Goal: Information Seeking & Learning: Learn about a topic

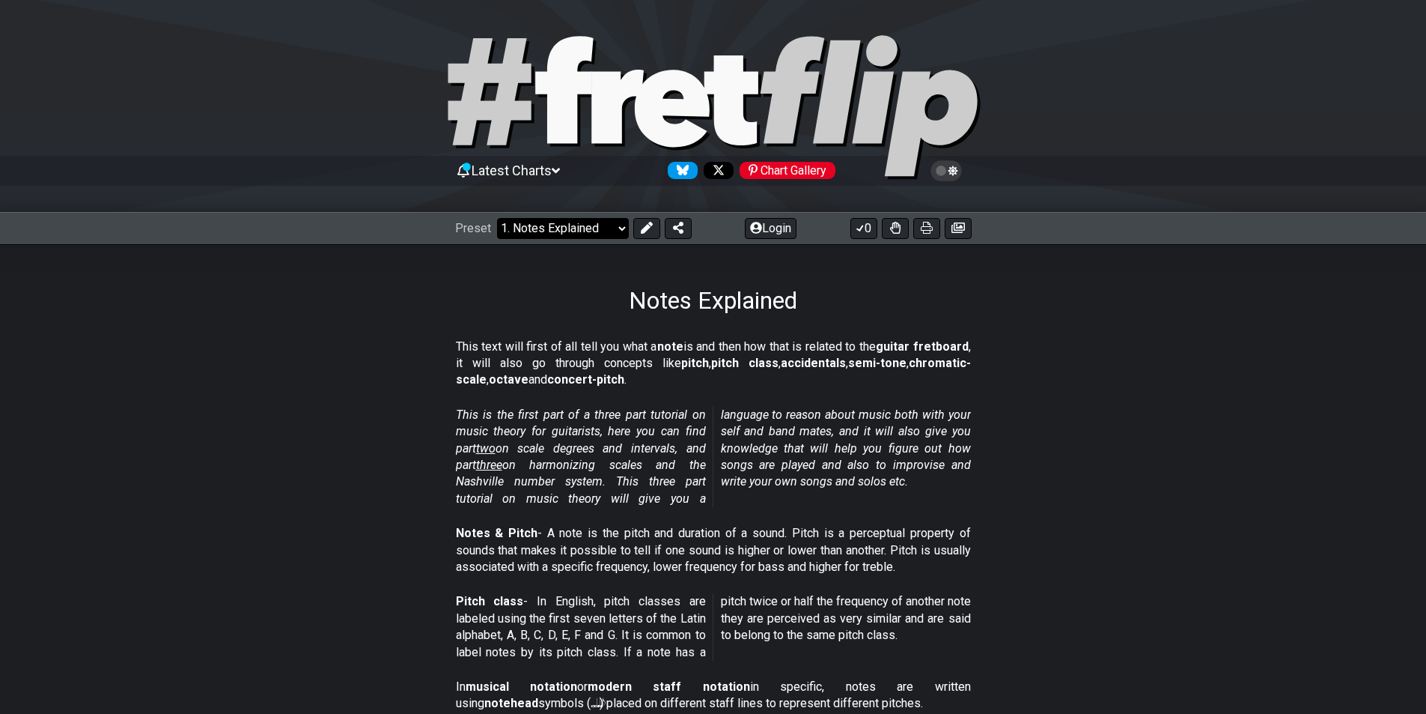
click at [618, 225] on select "Welcome to #fretflip! Initial Preset Custom Preset Minor Pentatonic Major Penta…" at bounding box center [563, 228] width 132 height 21
click at [497, 218] on select "Welcome to #fretflip! Initial Preset Custom Preset Minor Pentatonic Major Penta…" at bounding box center [563, 228] width 132 height 21
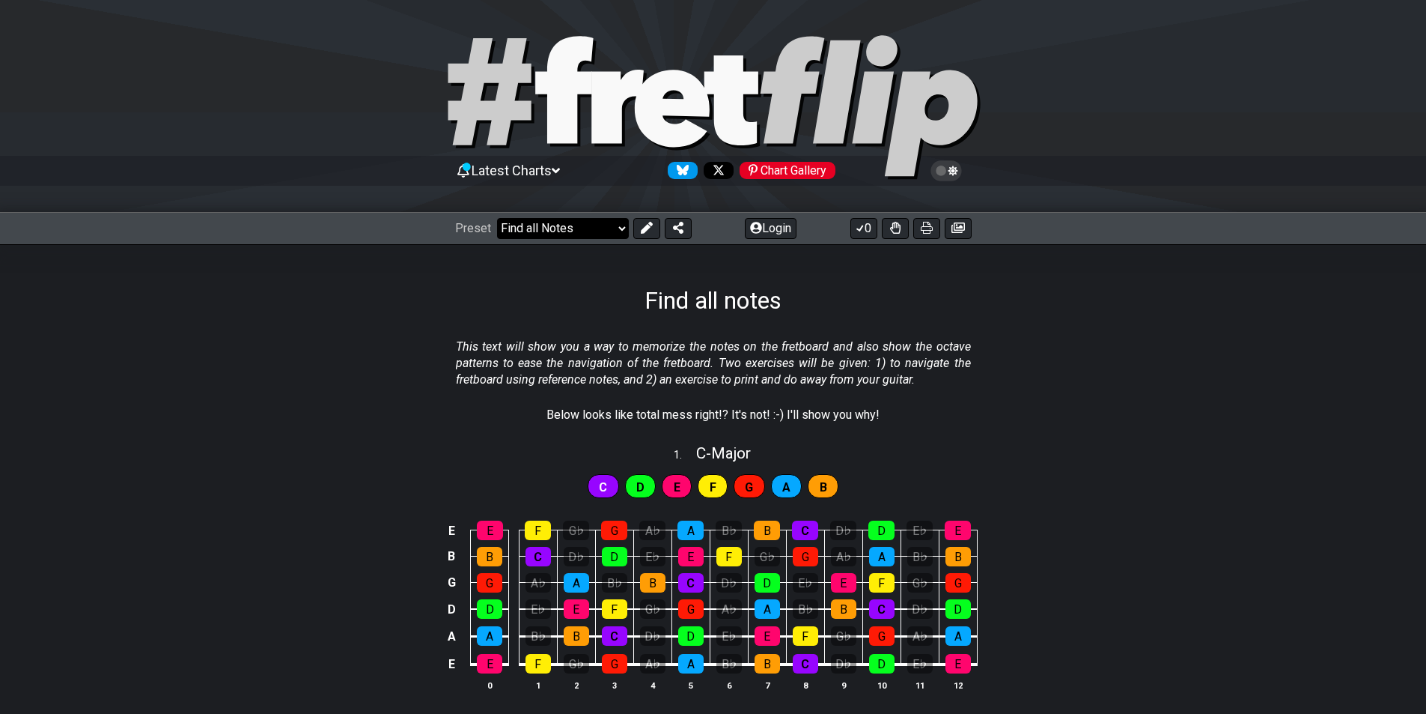
click at [624, 229] on select "Welcome to #fretflip! Initial Preset Custom Preset Minor Pentatonic Major Penta…" at bounding box center [563, 228] width 132 height 21
click at [497, 218] on select "Welcome to #fretflip! Initial Preset Custom Preset Minor Pentatonic Major Penta…" at bounding box center [563, 228] width 132 height 21
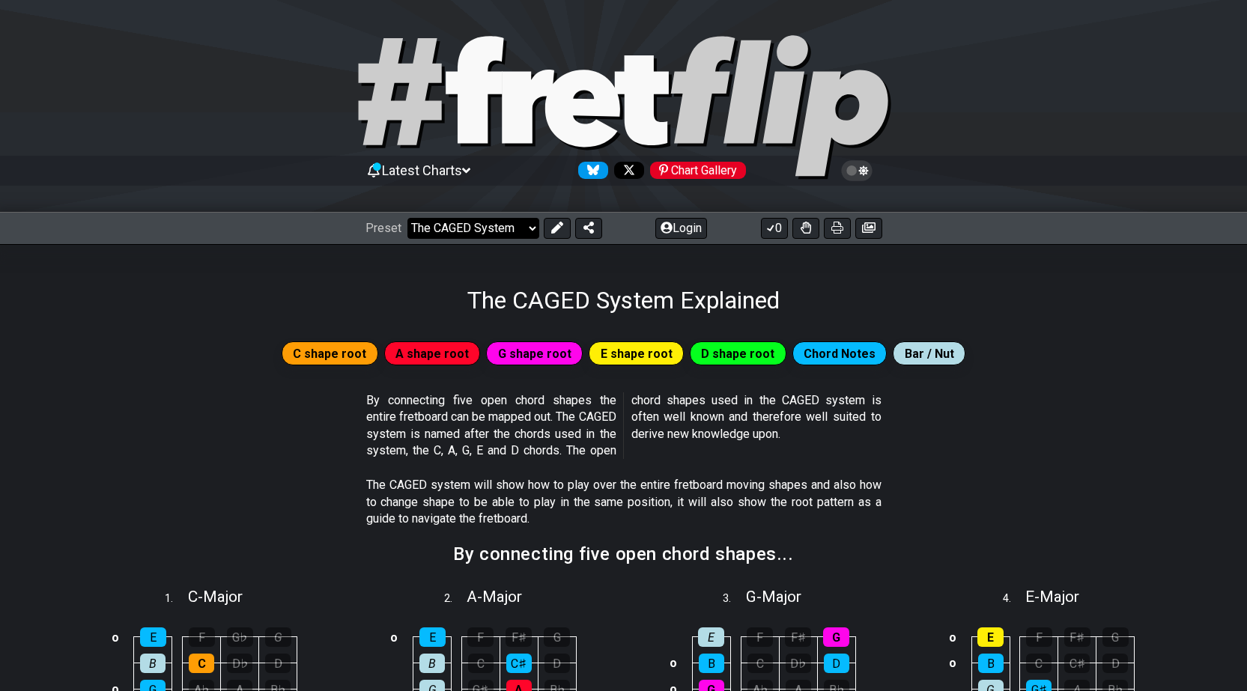
click at [529, 234] on select "Welcome to #fretflip! Initial Preset Custom Preset Minor Pentatonic Major Penta…" at bounding box center [473, 228] width 132 height 21
click at [407, 218] on select "Welcome to #fretflip! Initial Preset Custom Preset Minor Pentatonic Major Penta…" at bounding box center [473, 228] width 132 height 21
select select "/3nps-caged-shapes"
select select "A"
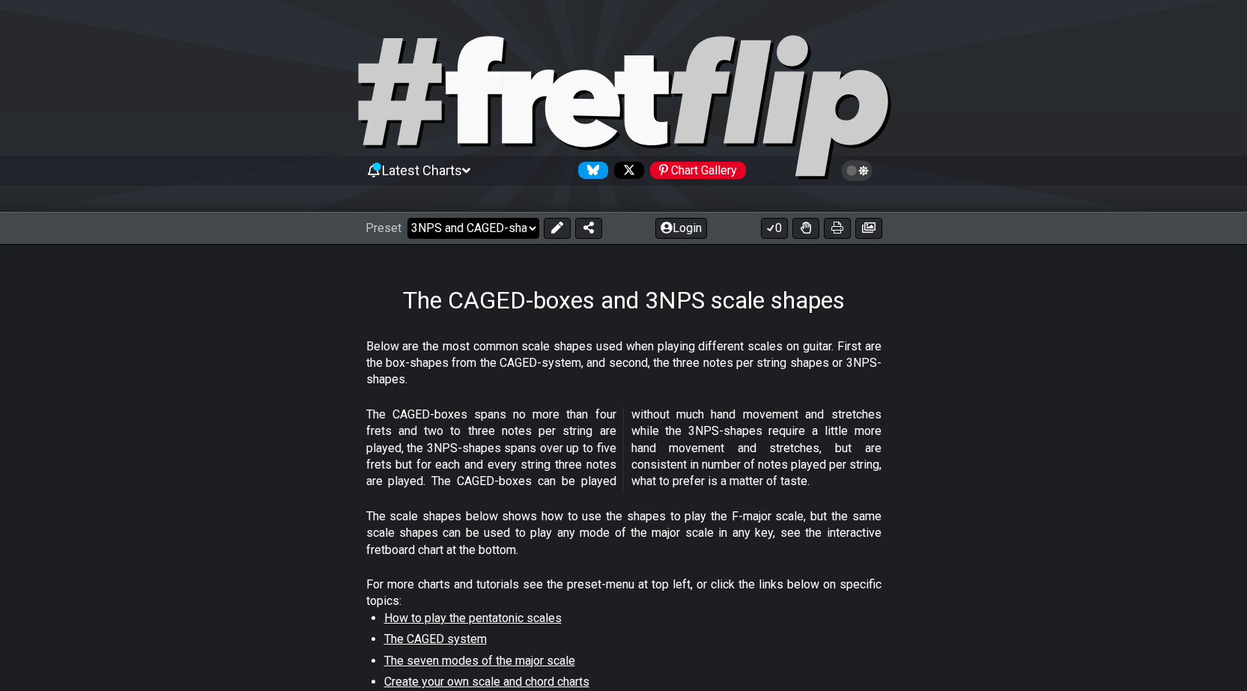
click at [531, 230] on select "Welcome to #fretflip! Initial Preset Custom Preset Minor Pentatonic Major Penta…" at bounding box center [473, 228] width 132 height 21
click at [407, 218] on select "Welcome to #fretflip! Initial Preset Custom Preset Minor Pentatonic Major Penta…" at bounding box center [473, 228] width 132 height 21
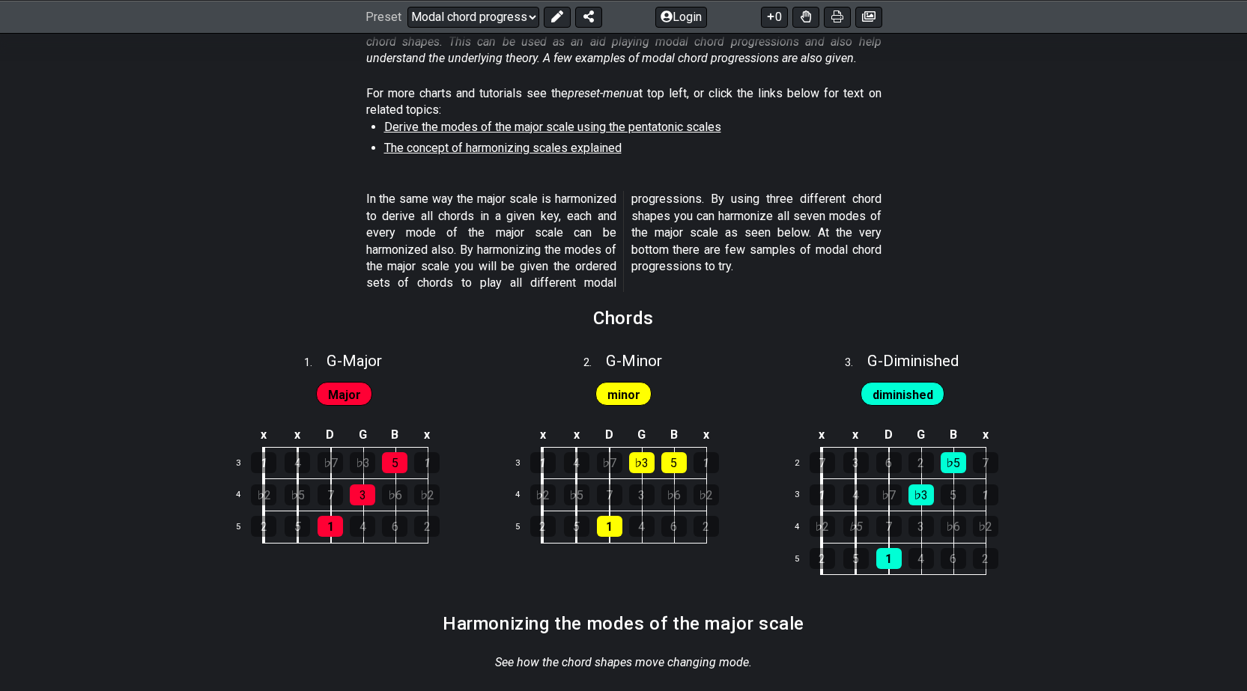
scroll to position [225, 0]
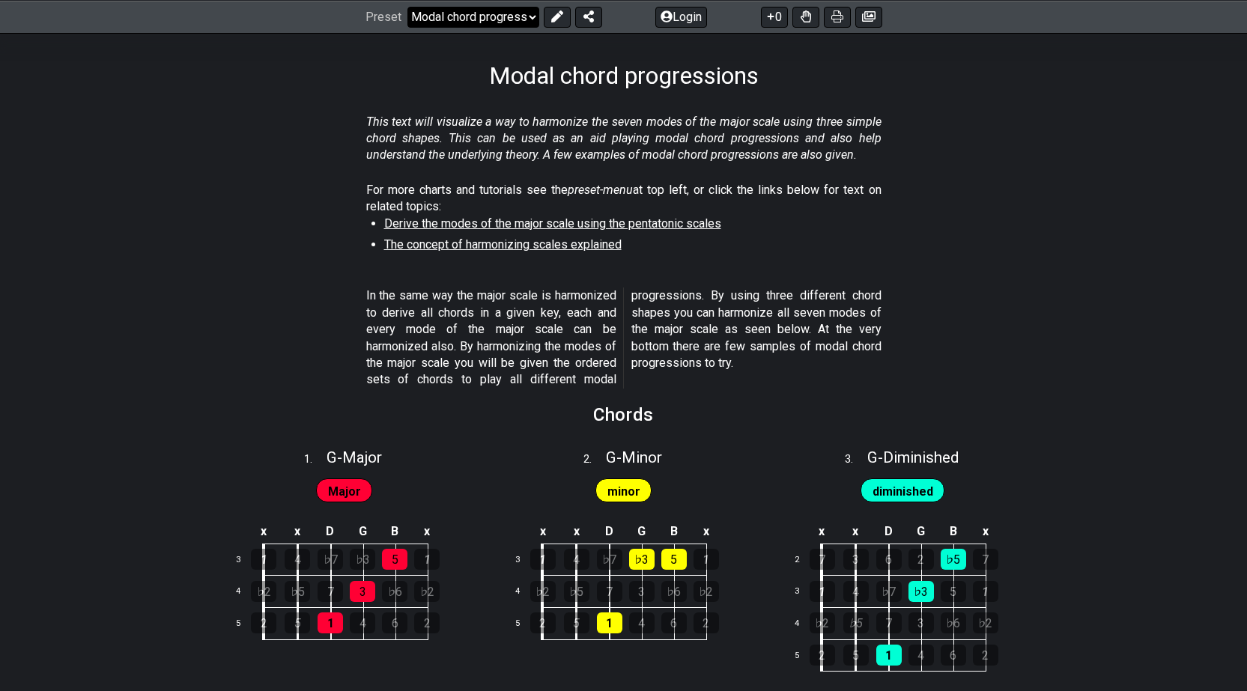
click at [533, 22] on select "Welcome to #fretflip! Initial Preset Custom Preset Minor Pentatonic Major Penta…" at bounding box center [473, 16] width 132 height 21
click at [407, 6] on select "Welcome to #fretflip! Initial Preset Custom Preset Minor Pentatonic Major Penta…" at bounding box center [473, 16] width 132 height 21
select select "/find-all-notes"
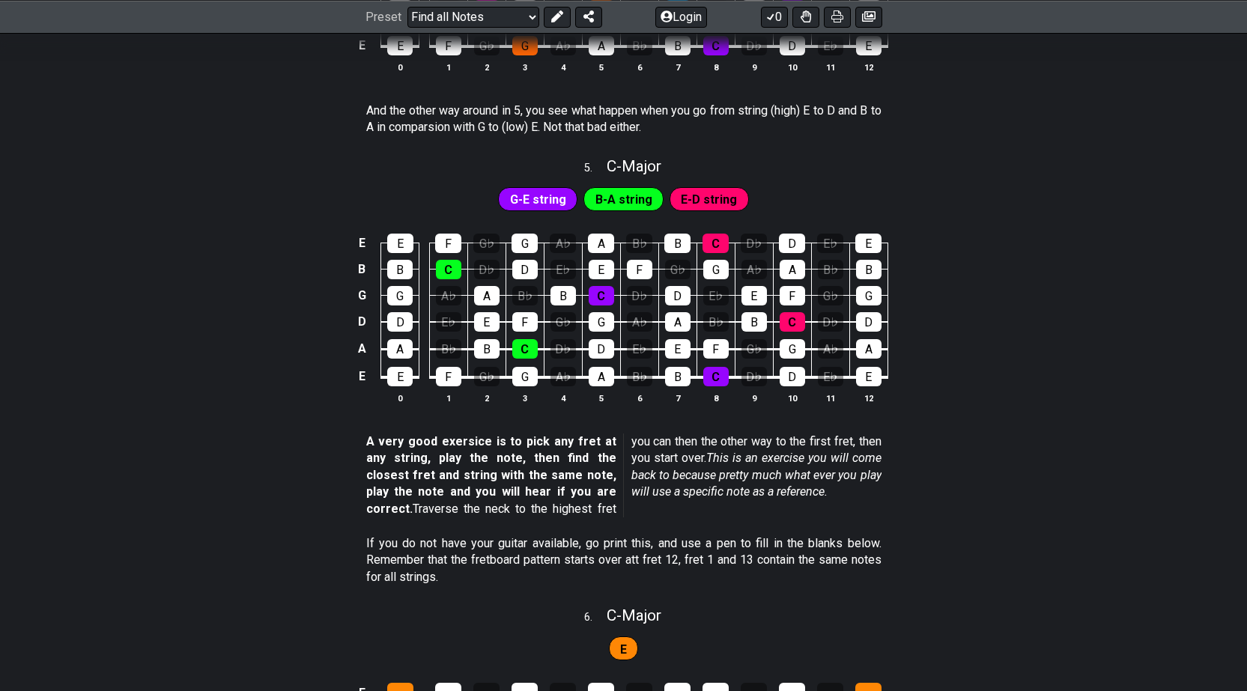
scroll to position [2246, 0]
